Goal: Task Accomplishment & Management: Use online tool/utility

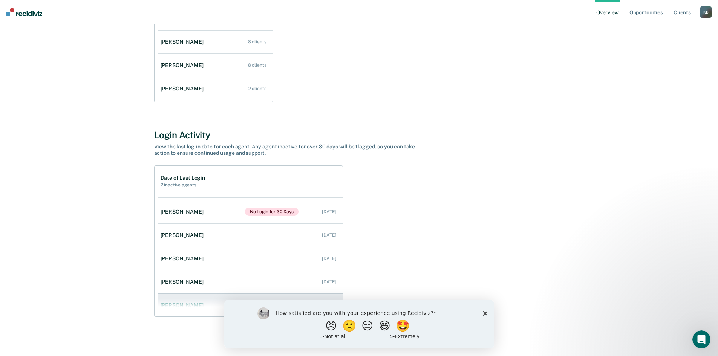
scroll to position [31, 0]
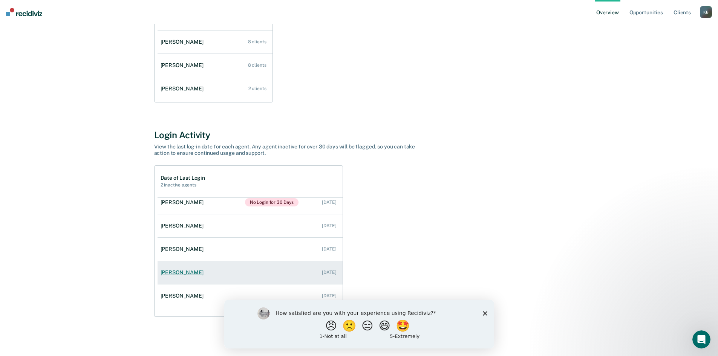
click at [179, 273] on div "[PERSON_NAME]" at bounding box center [184, 273] width 46 height 6
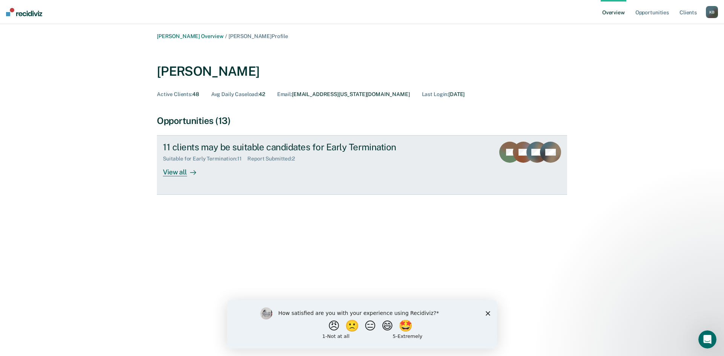
click at [181, 172] on div "View all" at bounding box center [184, 169] width 42 height 15
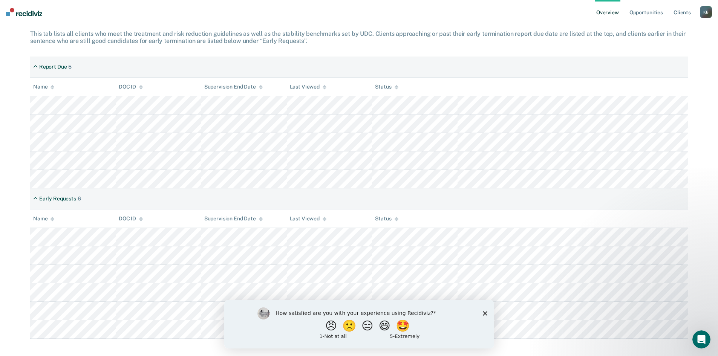
scroll to position [127, 0]
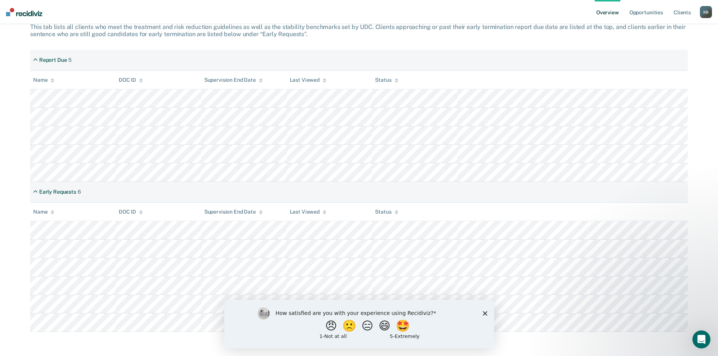
click at [486, 313] on icon "Close survey" at bounding box center [485, 313] width 5 height 5
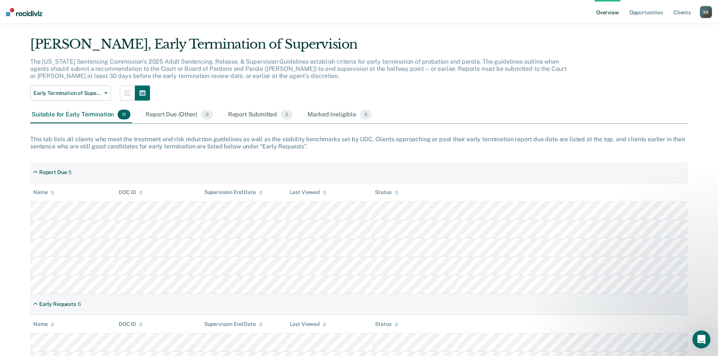
scroll to position [14, 0]
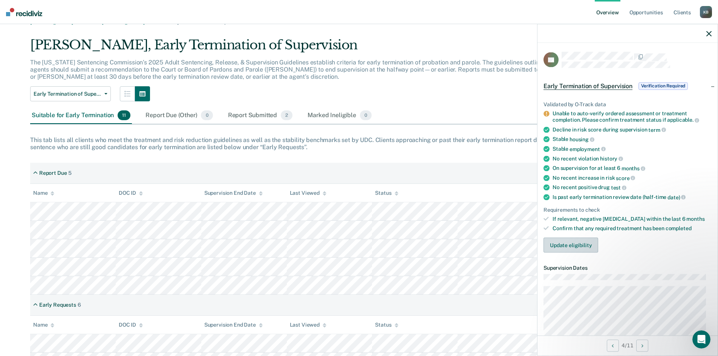
click at [580, 245] on button "Update eligibility" at bounding box center [571, 245] width 55 height 15
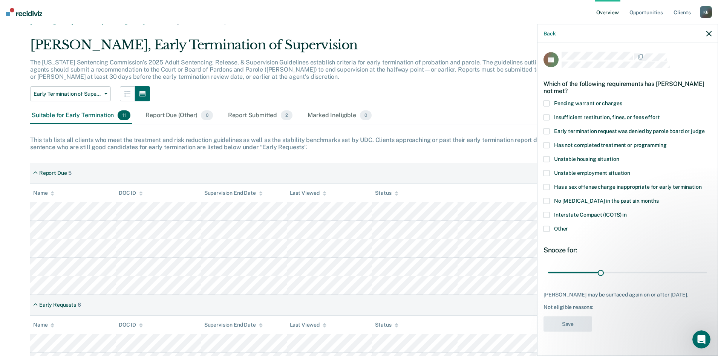
click at [546, 144] on span at bounding box center [547, 145] width 6 height 6
click at [667, 142] on input "Has not completed treatment or programming" at bounding box center [667, 142] width 0 height 0
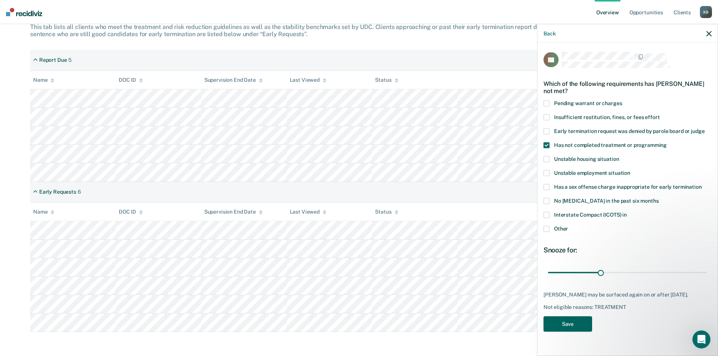
click at [572, 328] on button "Save" at bounding box center [568, 323] width 49 height 15
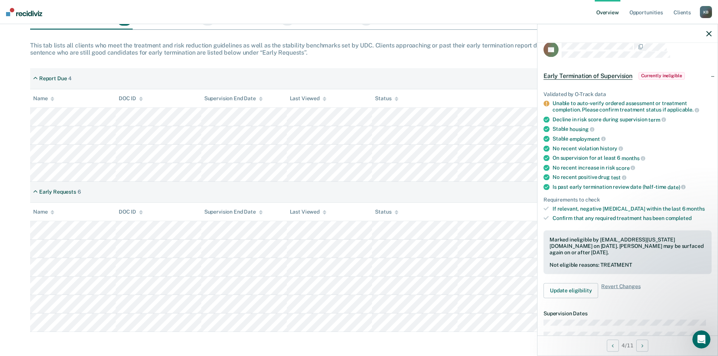
scroll to position [0, 0]
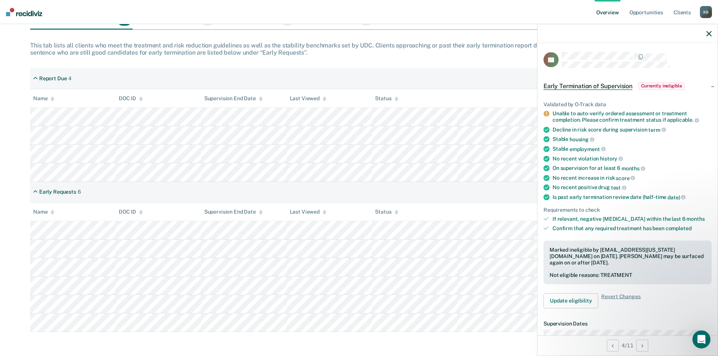
click at [709, 35] on icon "button" at bounding box center [709, 33] width 5 height 5
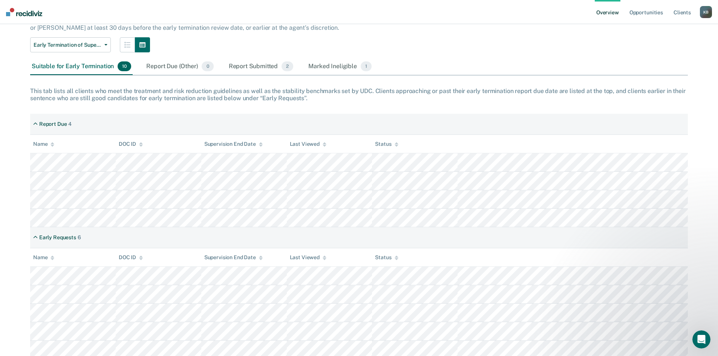
scroll to position [109, 0]
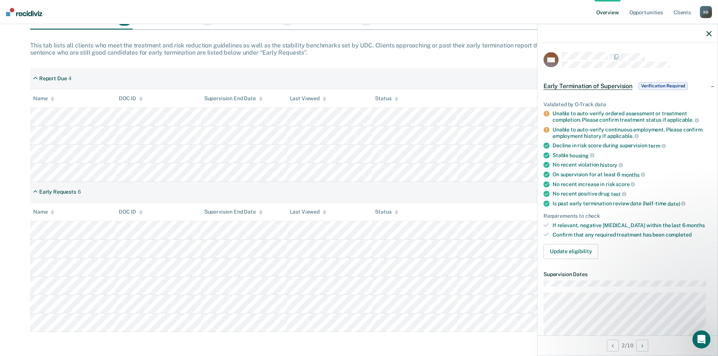
click at [455, 93] on th "Status" at bounding box center [415, 98] width 86 height 18
click at [710, 33] on icon "button" at bounding box center [709, 33] width 5 height 5
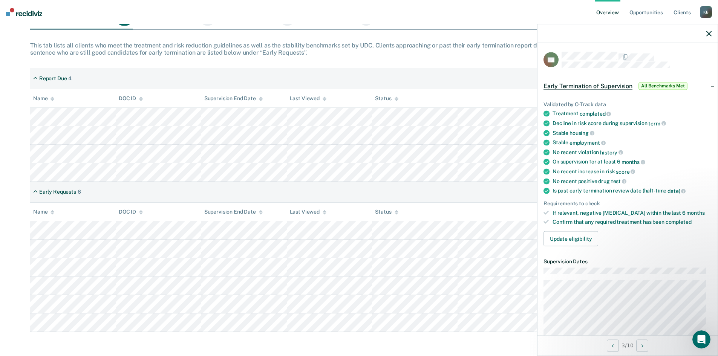
click at [708, 34] on icon "button" at bounding box center [709, 33] width 5 height 5
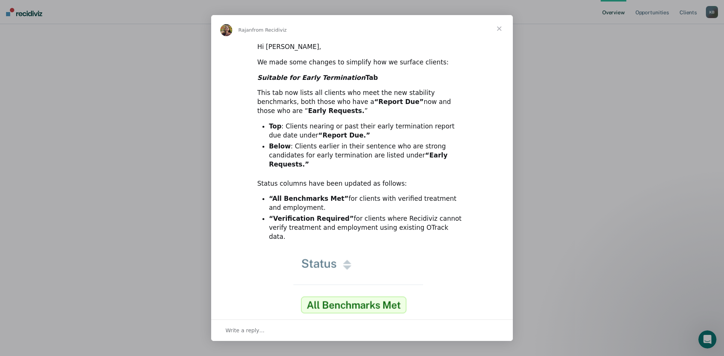
click at [502, 27] on span "Close" at bounding box center [499, 28] width 27 height 27
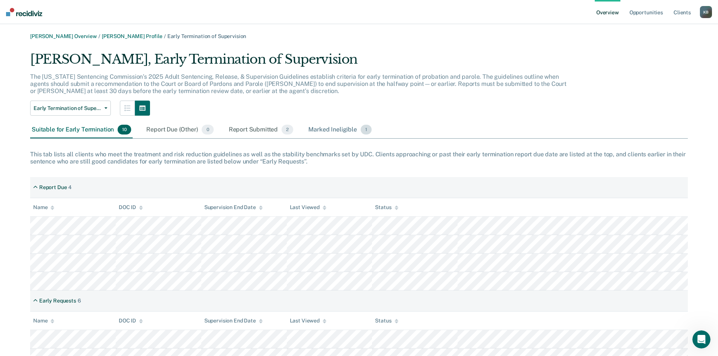
click at [343, 127] on div "Marked Ineligible 1" at bounding box center [340, 130] width 66 height 17
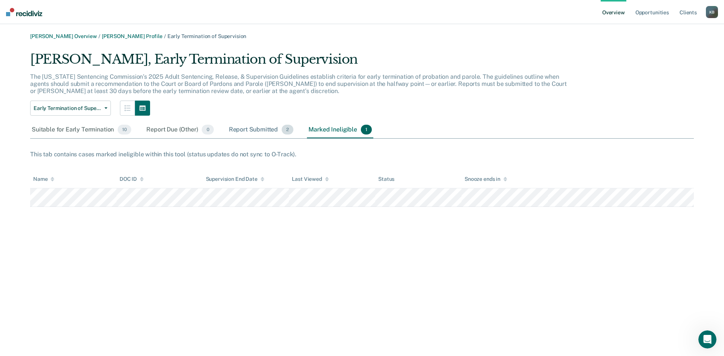
click at [262, 131] on div "Report Submitted 2" at bounding box center [261, 130] width 68 height 17
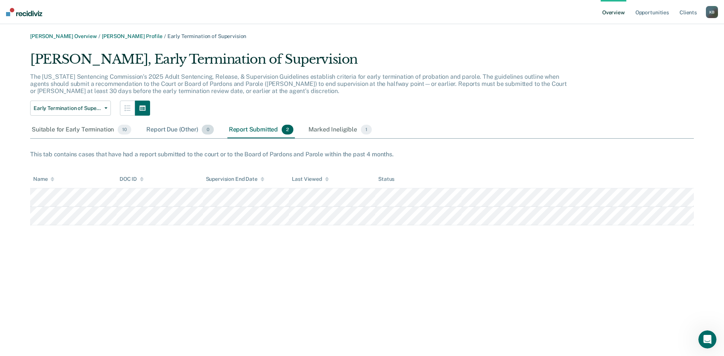
click at [183, 133] on div "Report Due (Other) 0" at bounding box center [180, 130] width 70 height 17
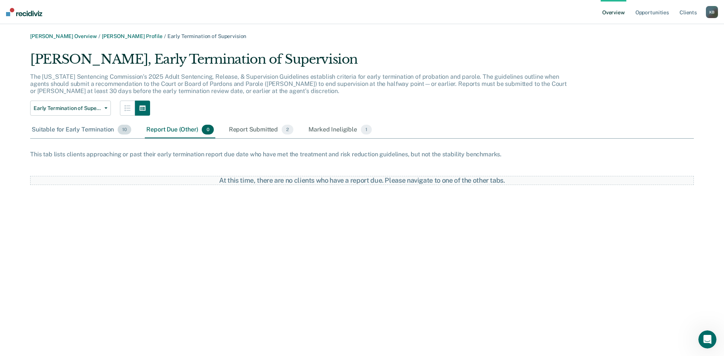
click at [84, 127] on div "Suitable for Early Termination 10" at bounding box center [81, 130] width 103 height 17
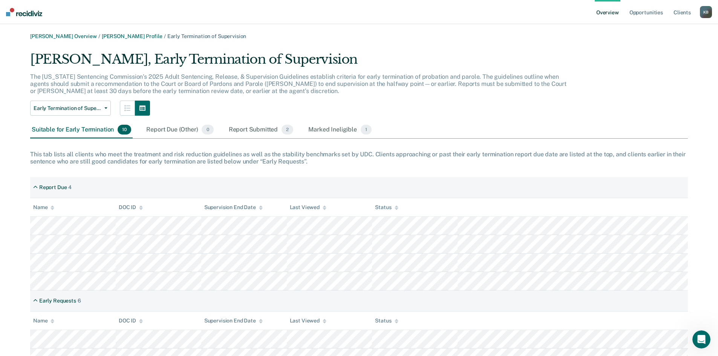
click at [69, 126] on div "Suitable for Early Termination 10" at bounding box center [81, 130] width 103 height 17
